Goal: Information Seeking & Learning: Learn about a topic

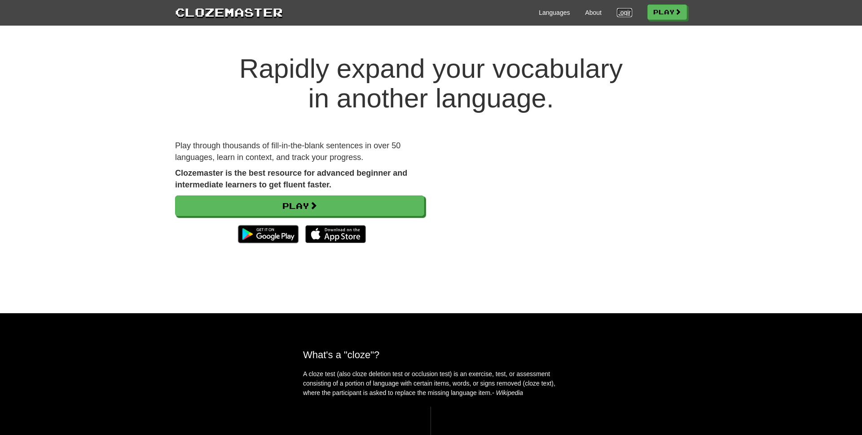
click at [618, 15] on link "Login" at bounding box center [624, 12] width 15 height 9
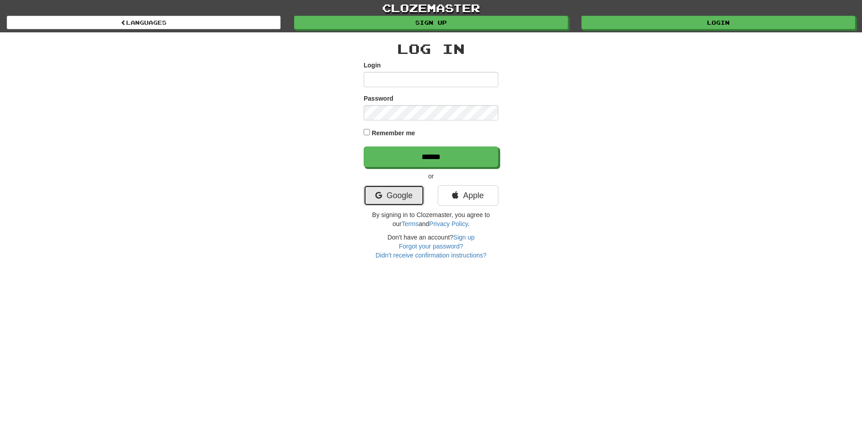
click at [387, 196] on link "Google" at bounding box center [394, 195] width 61 height 21
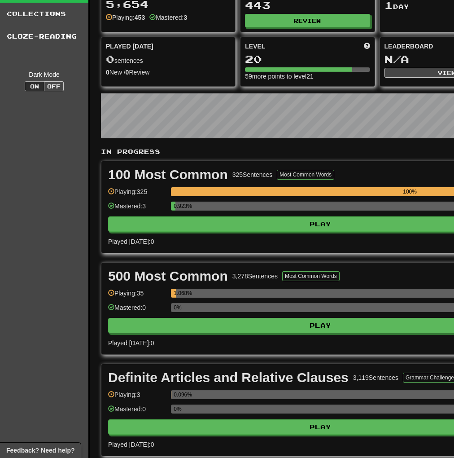
scroll to position [102, 0]
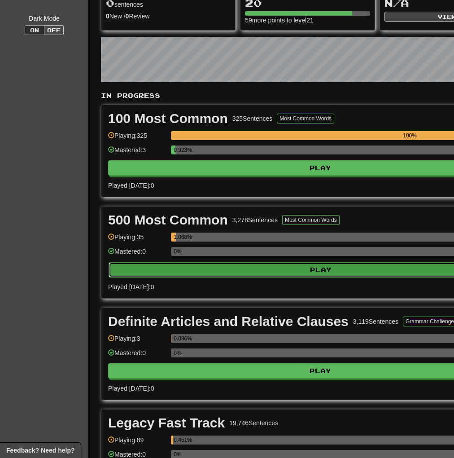
click at [290, 267] on button "Play" at bounding box center [321, 269] width 425 height 15
select select "**"
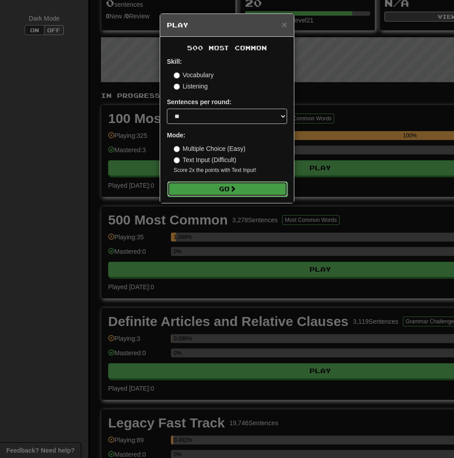
click at [215, 190] on button "Go" at bounding box center [227, 188] width 120 height 15
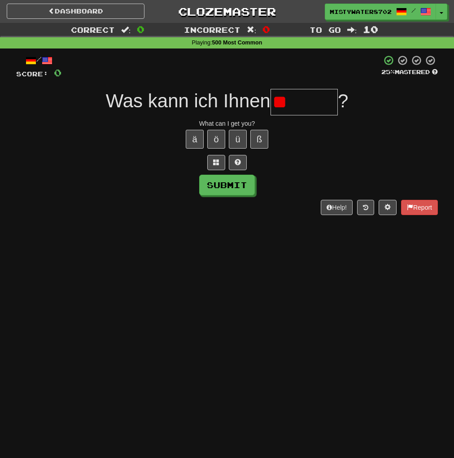
type input "*"
click at [214, 171] on div "/ Score: 0 25 % Mastered Was kann ich Ihnen ? What can I get you? ä ö ü ß Submi…" at bounding box center [227, 135] width 422 height 160
click at [216, 162] on span at bounding box center [216, 162] width 6 height 6
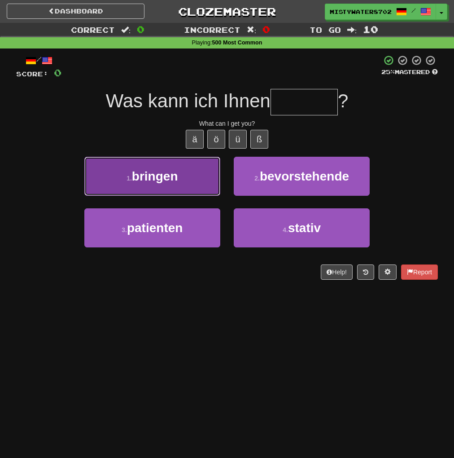
click at [164, 162] on button "1 . bringen" at bounding box center [152, 176] width 136 height 39
type input "*******"
